Goal: Task Accomplishment & Management: Manage account settings

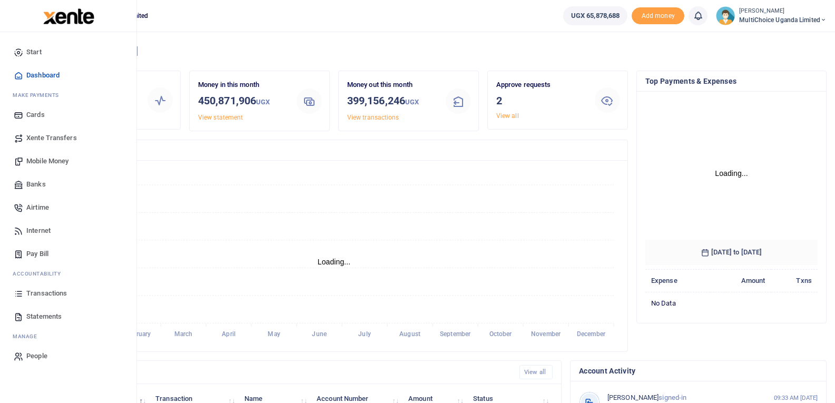
scroll to position [140, 165]
click at [18, 297] on icon at bounding box center [18, 293] width 9 height 9
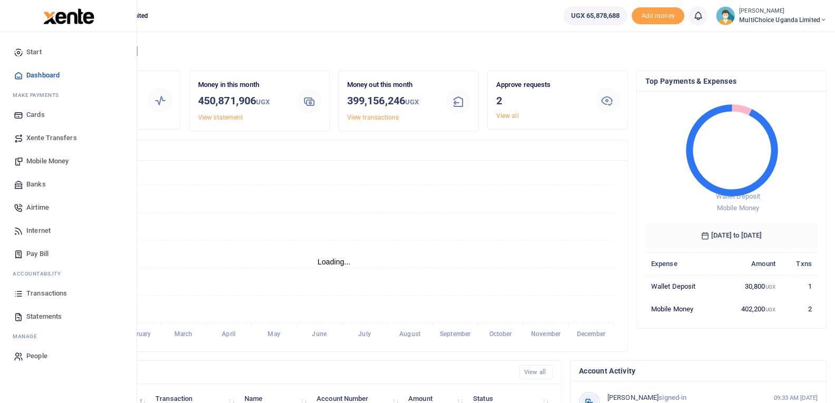
scroll to position [8, 8]
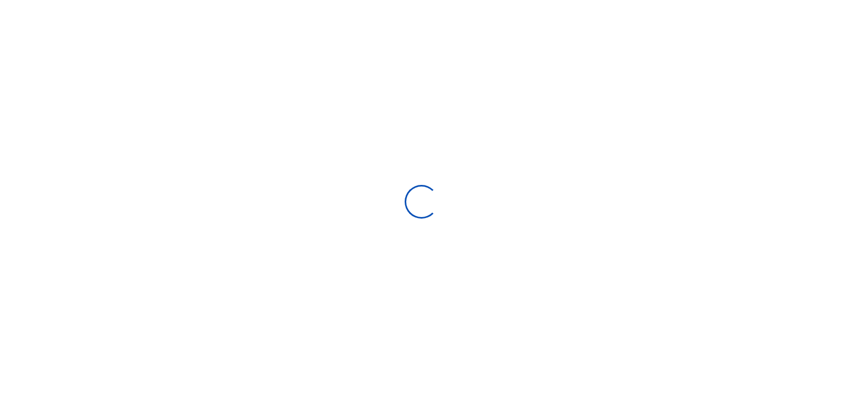
select select
type input "[DATE] - [DATE]"
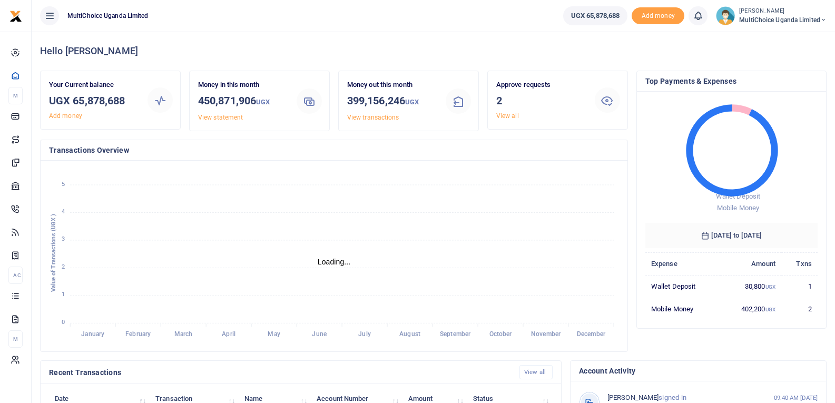
scroll to position [8, 8]
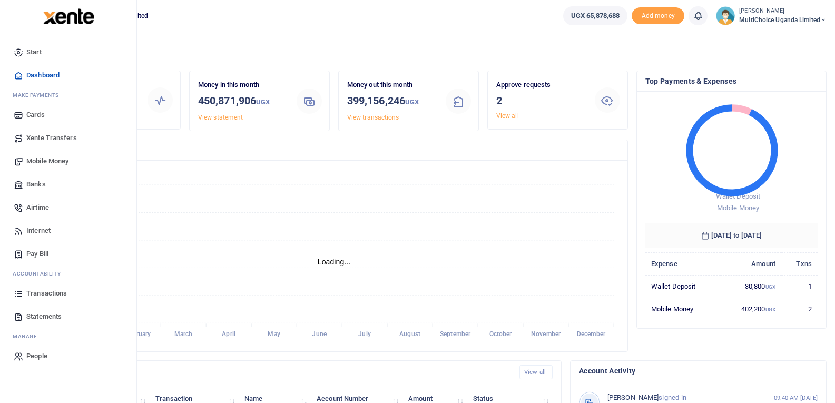
click at [41, 291] on span "Transactions" at bounding box center [46, 293] width 41 height 11
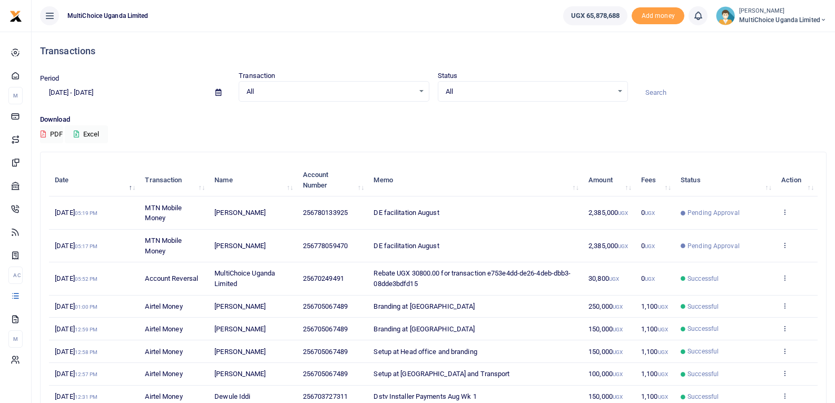
click at [784, 207] on td "View details Send again" at bounding box center [796, 212] width 42 height 33
click at [786, 211] on icon at bounding box center [784, 211] width 7 height 7
click at [772, 233] on link "View details" at bounding box center [745, 229] width 83 height 15
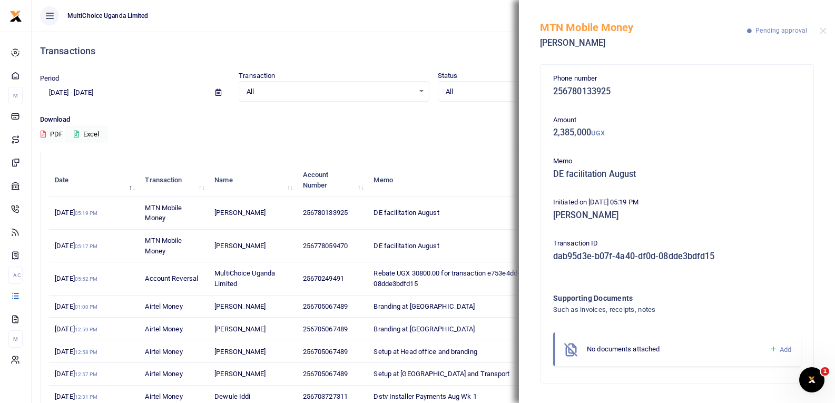
click at [390, 242] on span "DE facilitation August" at bounding box center [405, 246] width 65 height 8
click at [823, 35] on div "MTN Mobile Money Racheal Agaba Pending approval" at bounding box center [677, 29] width 316 height 58
click at [820, 34] on button "Close" at bounding box center [823, 30] width 7 height 7
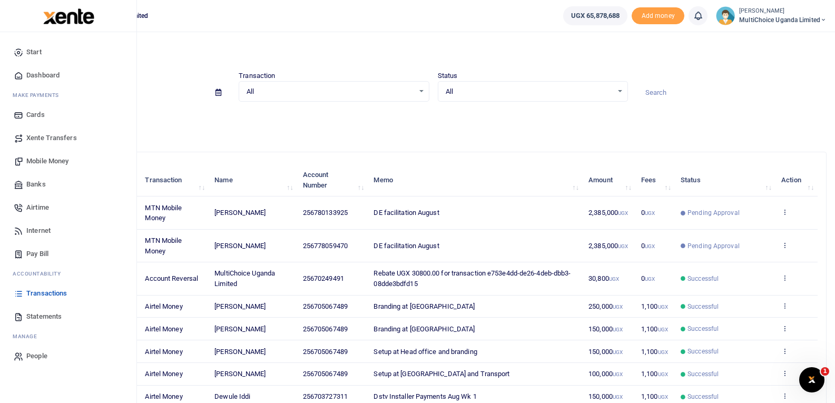
click at [54, 317] on span "Statements" at bounding box center [43, 316] width 35 height 11
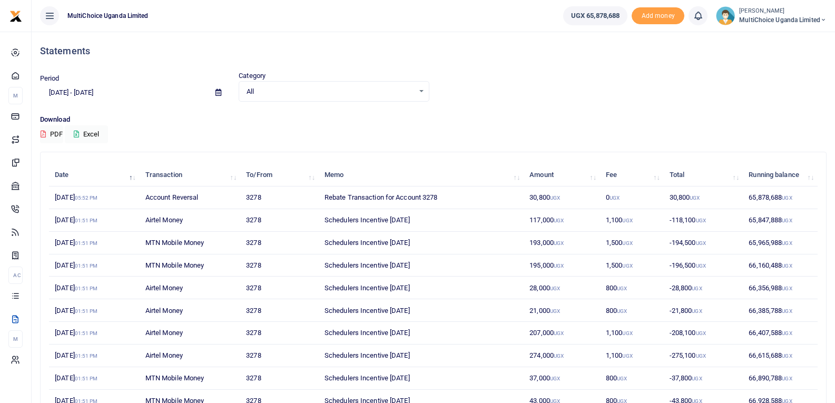
click at [222, 94] on span at bounding box center [218, 93] width 24 height 18
click at [217, 92] on icon at bounding box center [218, 92] width 6 height 7
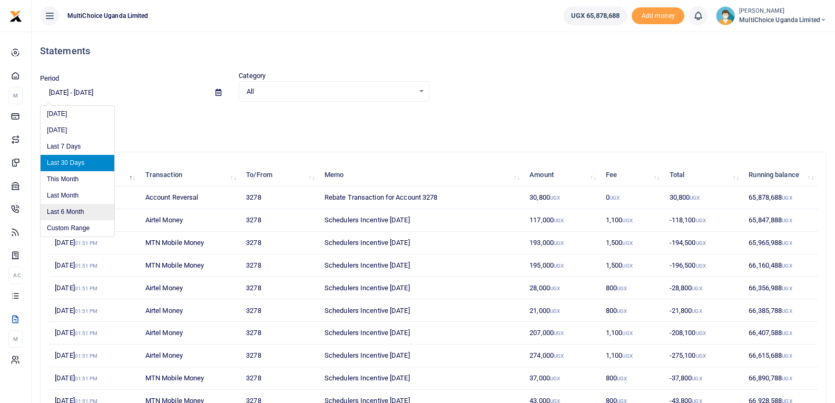
drag, startPoint x: 75, startPoint y: 225, endPoint x: 85, endPoint y: 221, distance: 10.4
click at [75, 226] on li "Custom Range" at bounding box center [78, 228] width 74 height 16
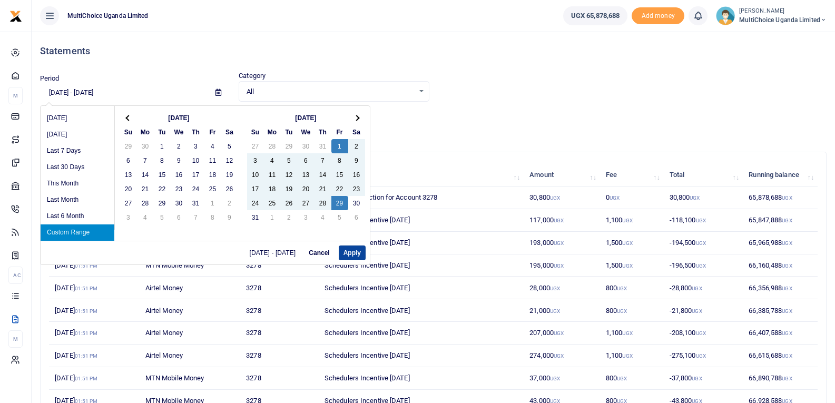
click at [354, 254] on button "Apply" at bounding box center [352, 252] width 27 height 15
type input "[DATE] - [DATE]"
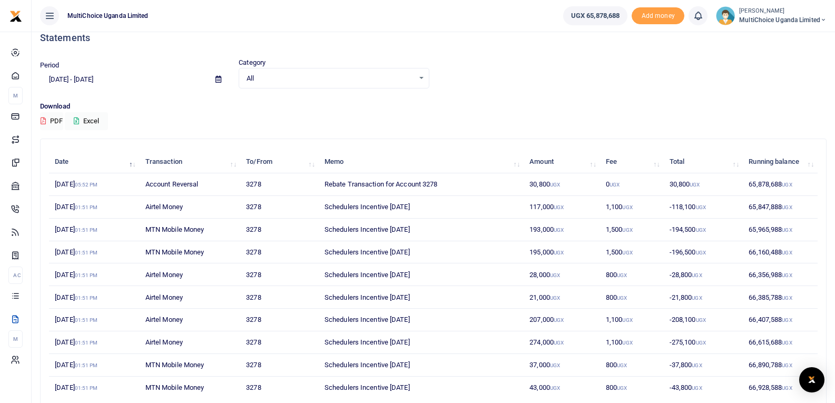
scroll to position [53, 0]
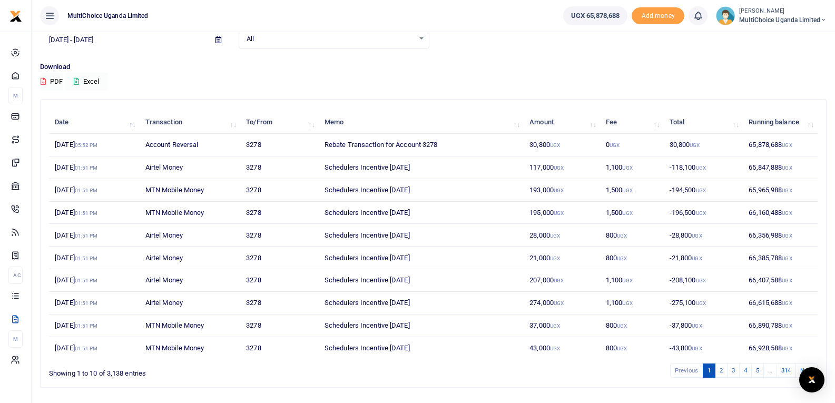
click at [91, 80] on button "Excel" at bounding box center [86, 82] width 43 height 18
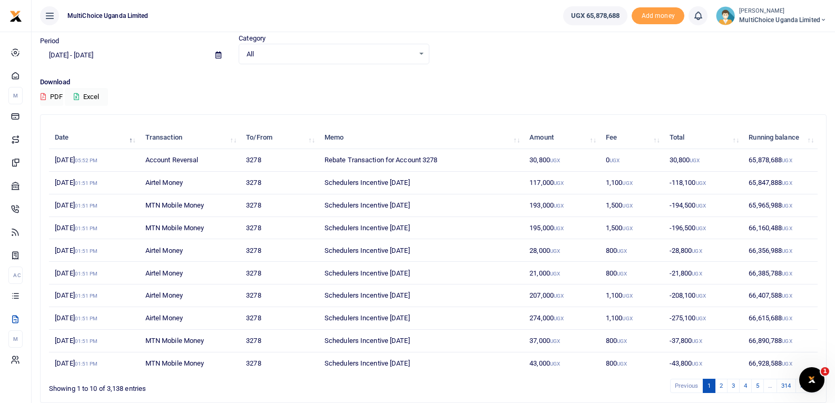
scroll to position [0, 0]
